Goal: Transaction & Acquisition: Purchase product/service

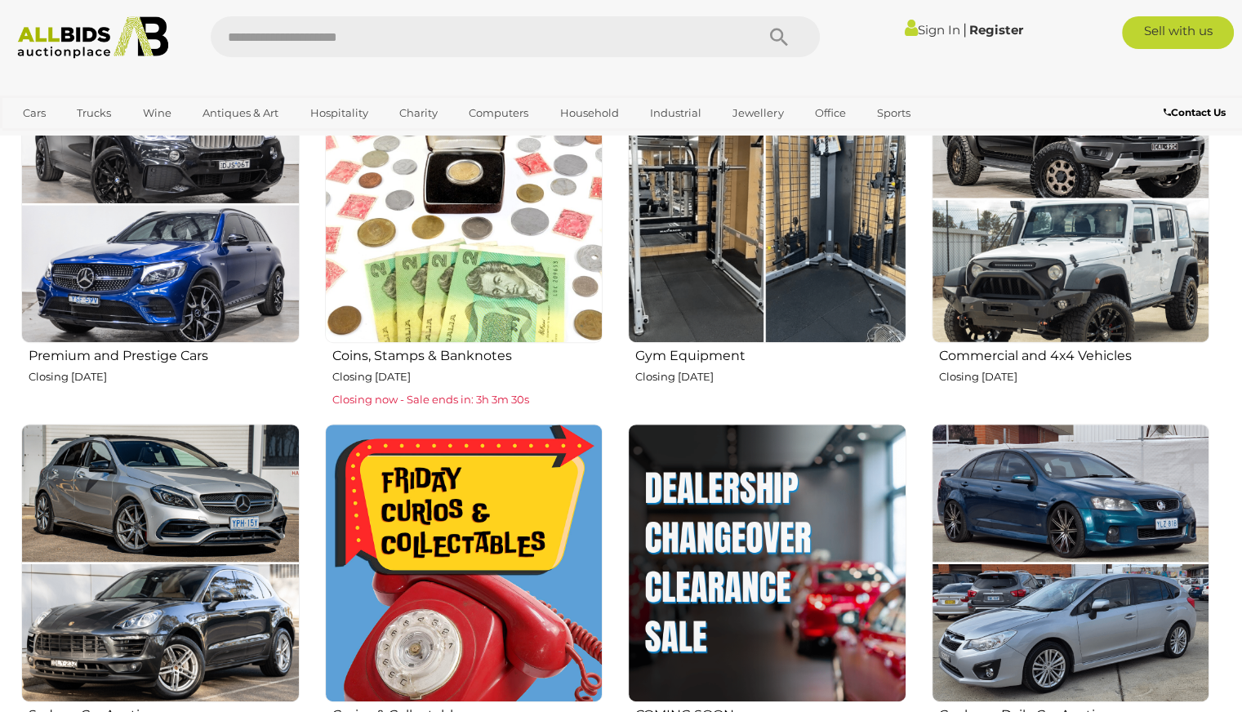
scroll to position [898, 0]
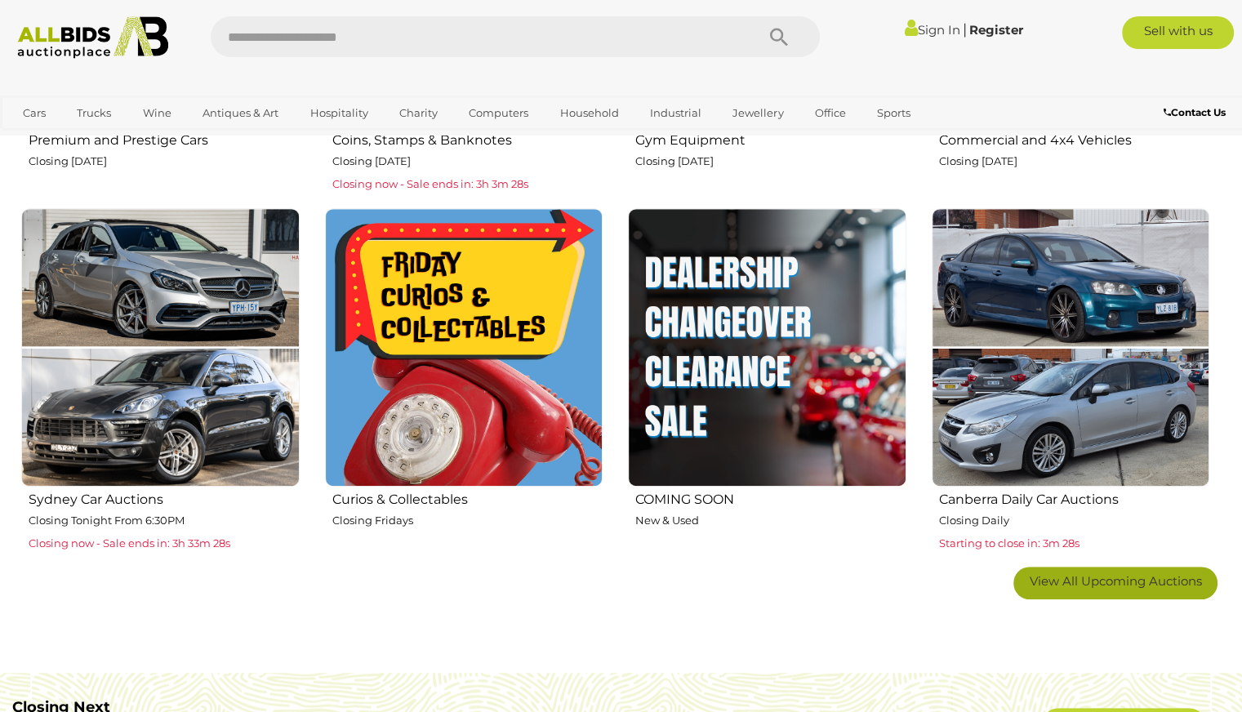
click at [1090, 569] on link "View All Upcoming Auctions" at bounding box center [1115, 583] width 204 height 33
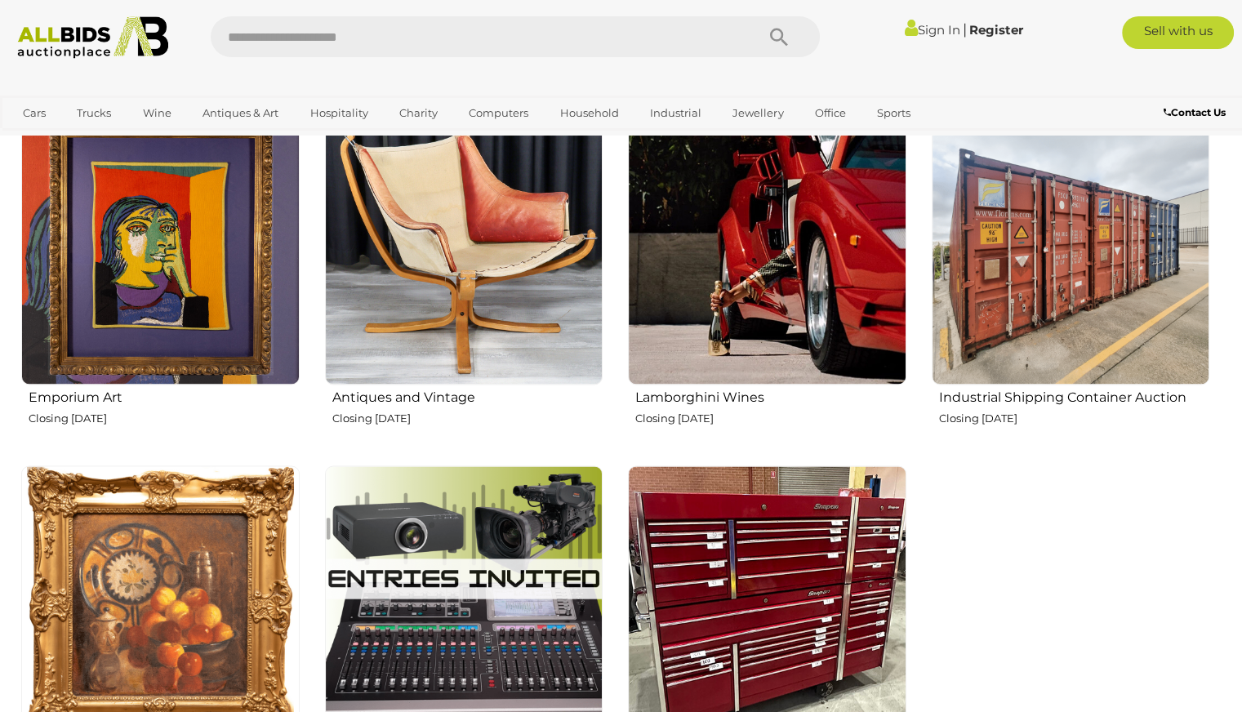
scroll to position [2368, 0]
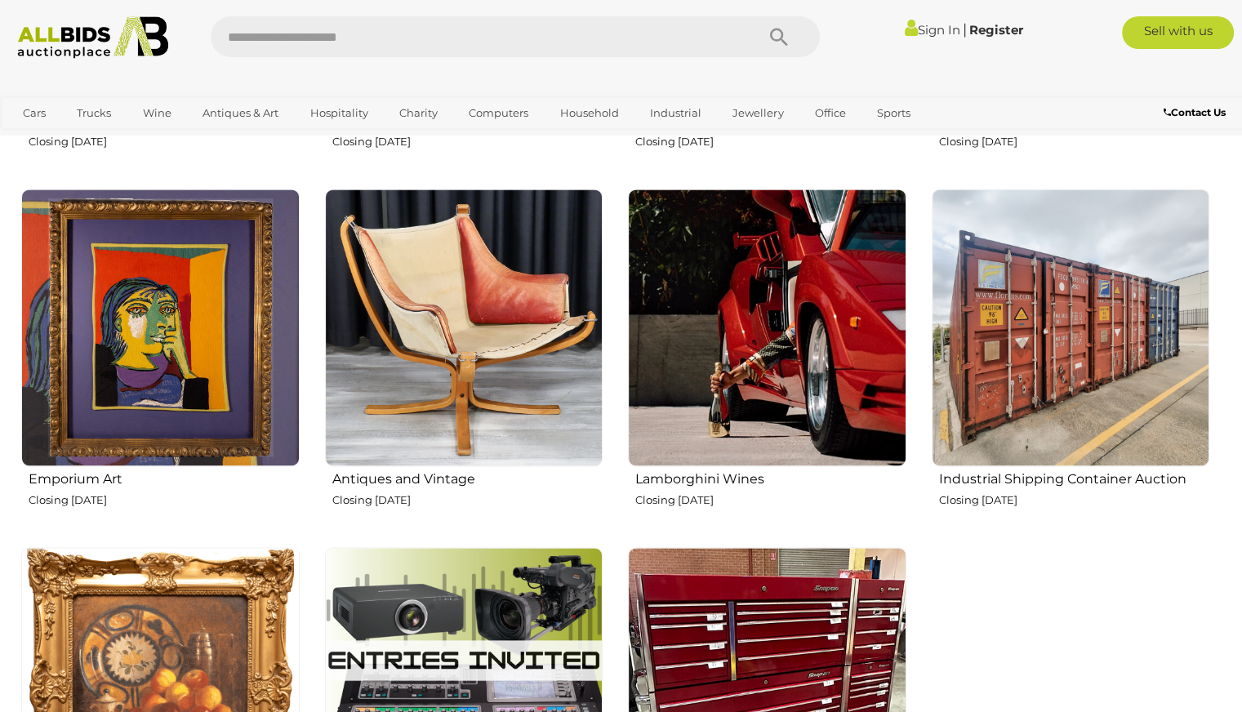
click at [1091, 350] on img at bounding box center [1071, 328] width 278 height 278
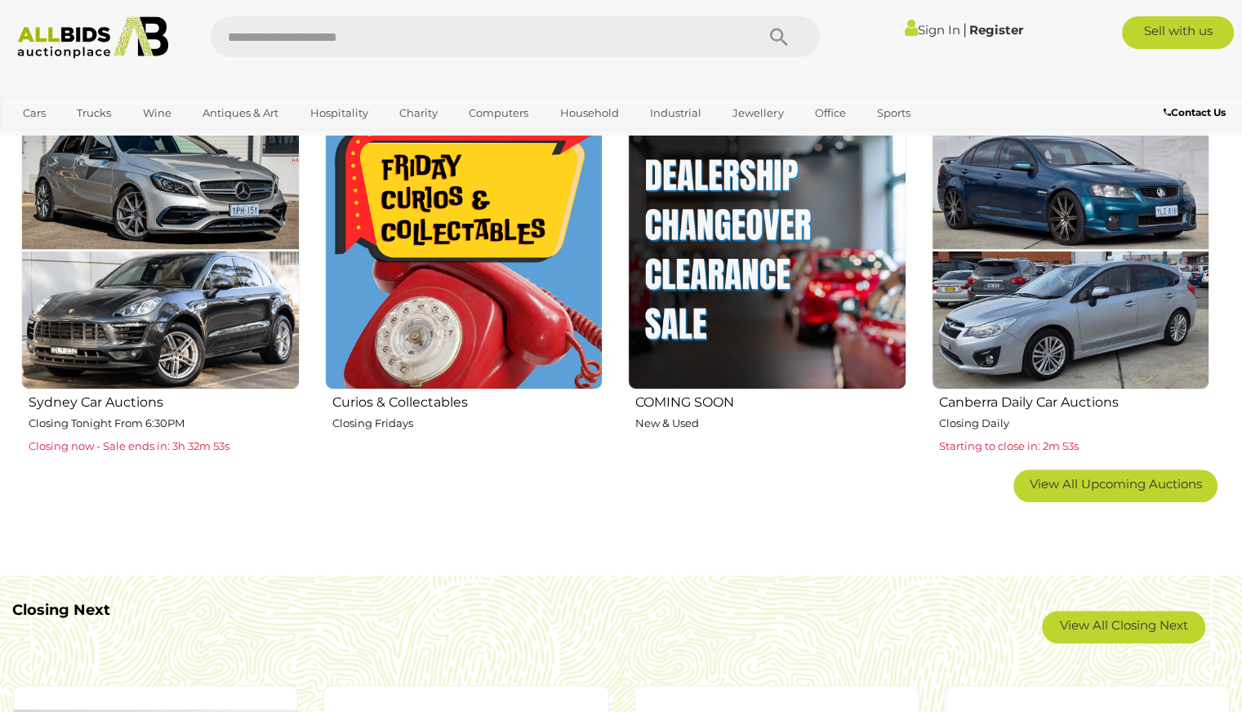
scroll to position [980, 0]
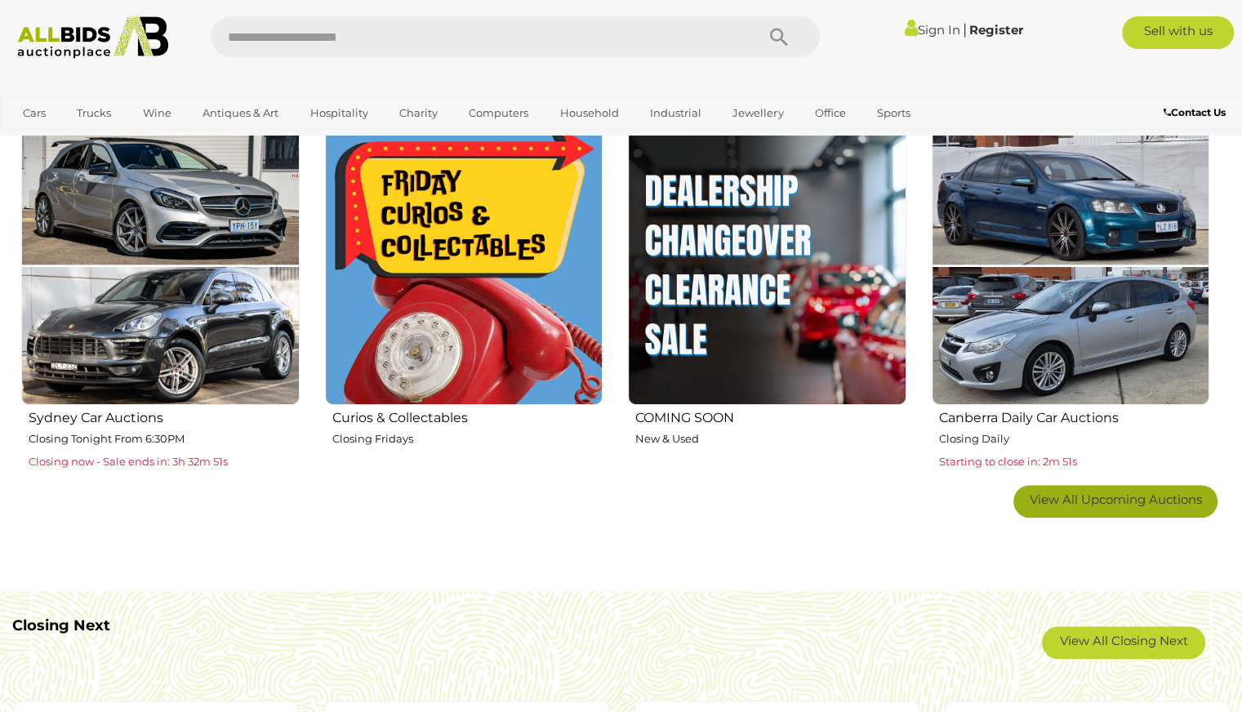
click at [1111, 494] on span "View All Upcoming Auctions" at bounding box center [1115, 499] width 172 height 16
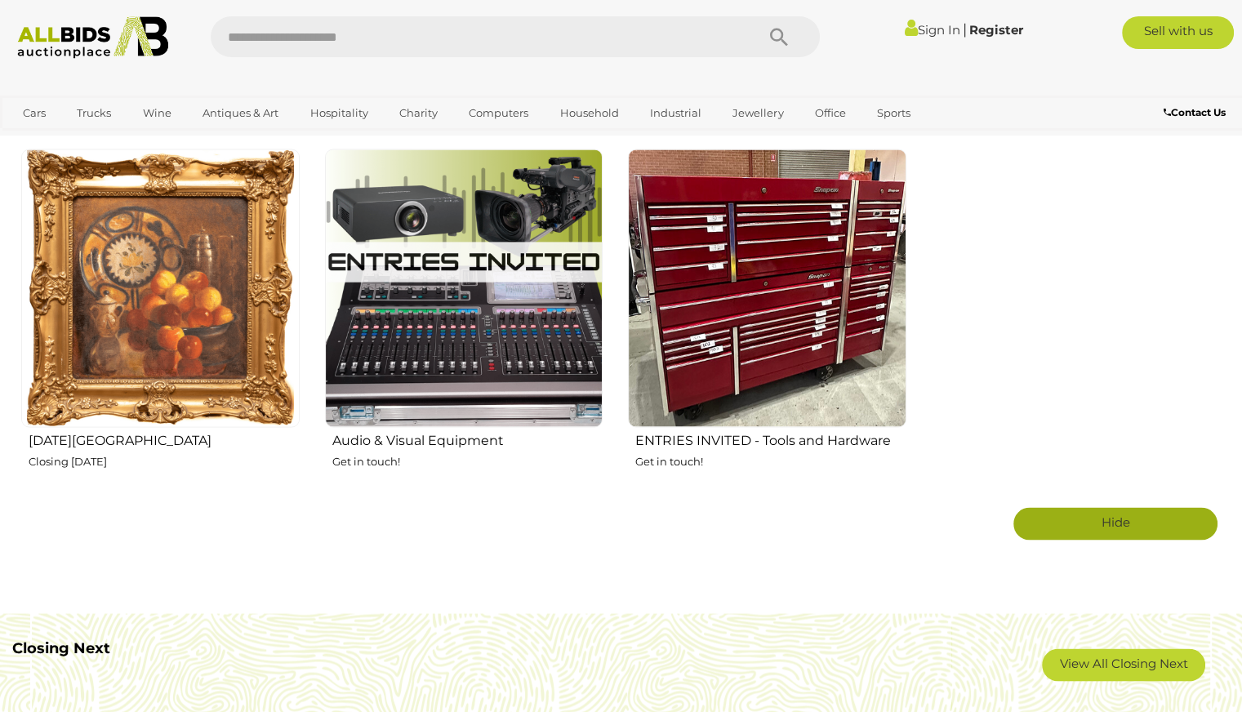
scroll to position [2776, 0]
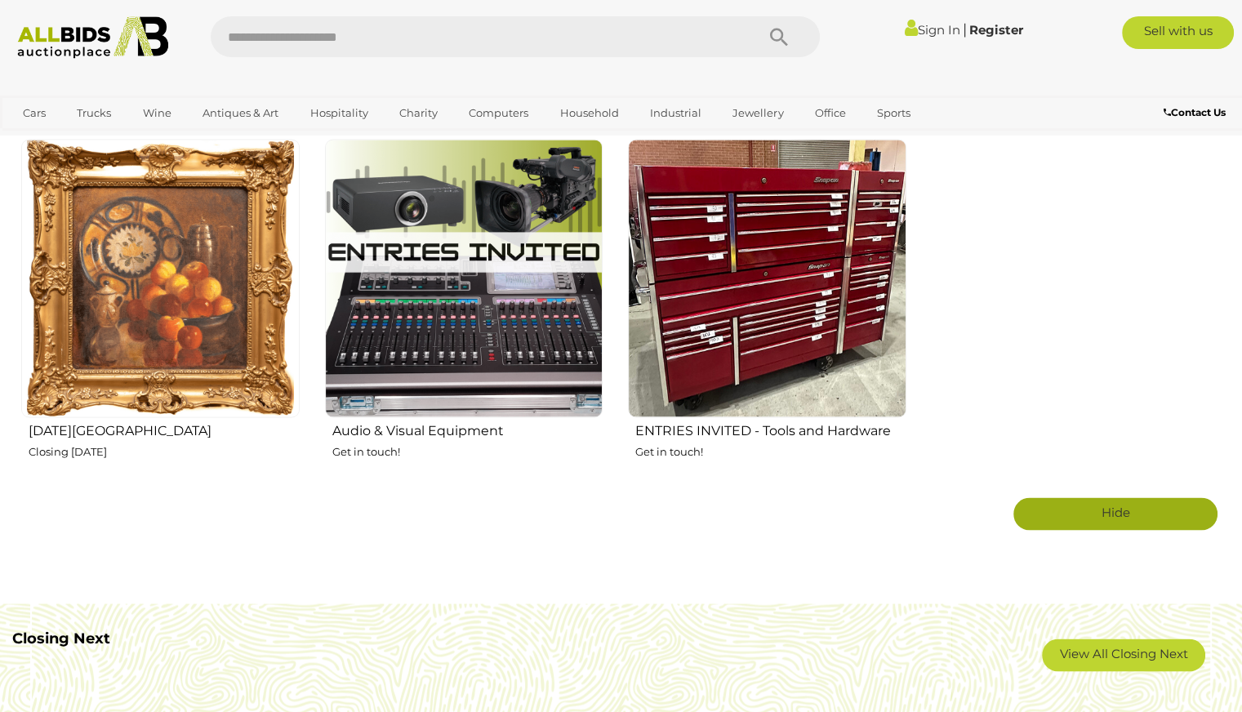
click at [95, 430] on h2 "[DATE][GEOGRAPHIC_DATA]" at bounding box center [164, 428] width 271 height 19
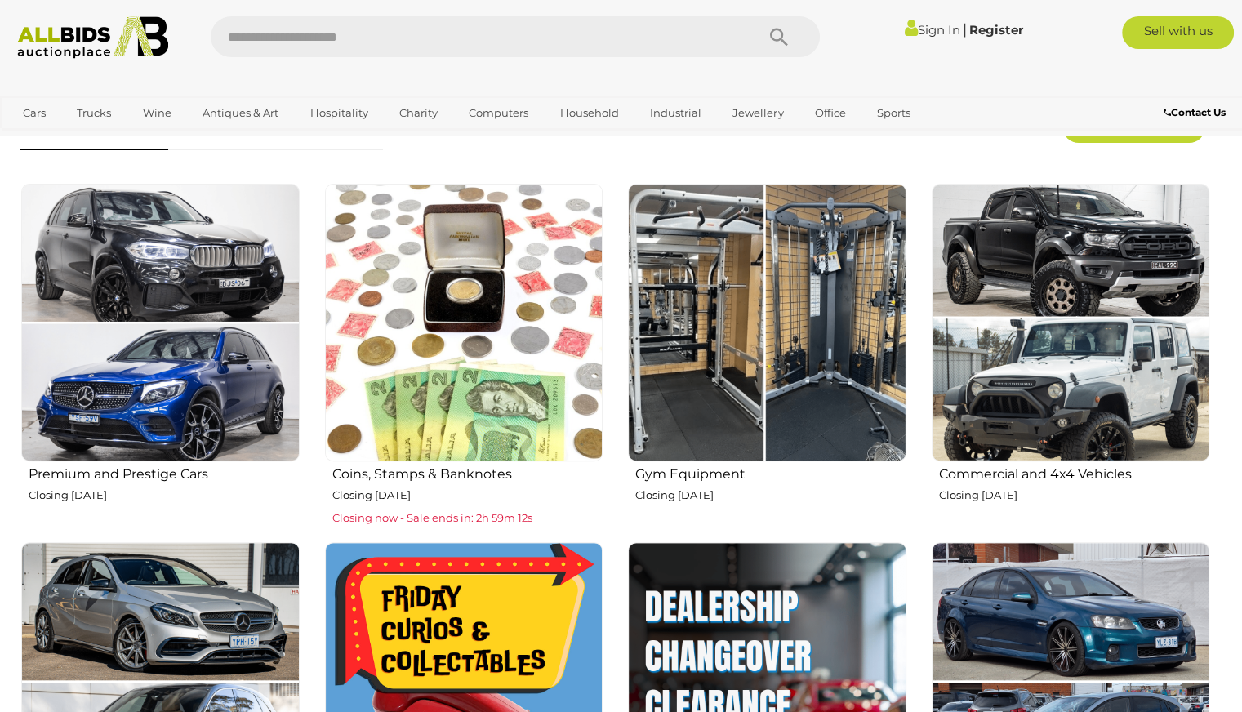
scroll to position [571, 0]
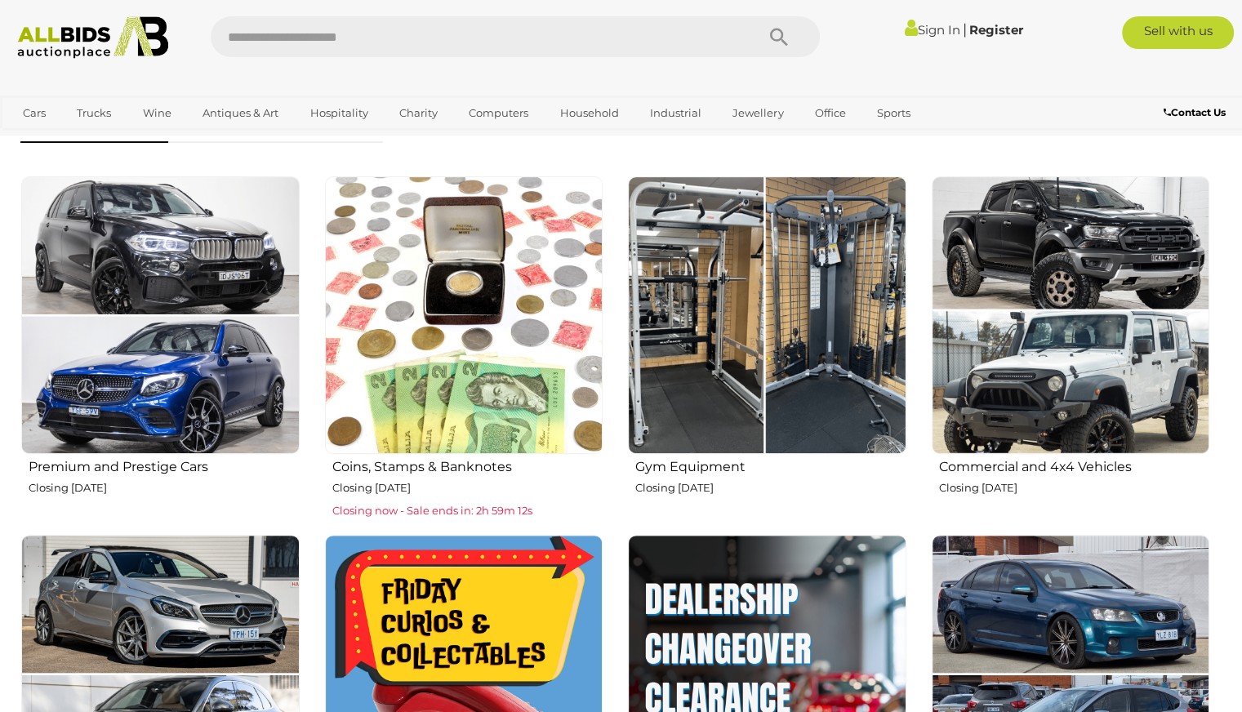
click at [490, 279] on img at bounding box center [464, 315] width 278 height 278
